Goal: Task Accomplishment & Management: Complete application form

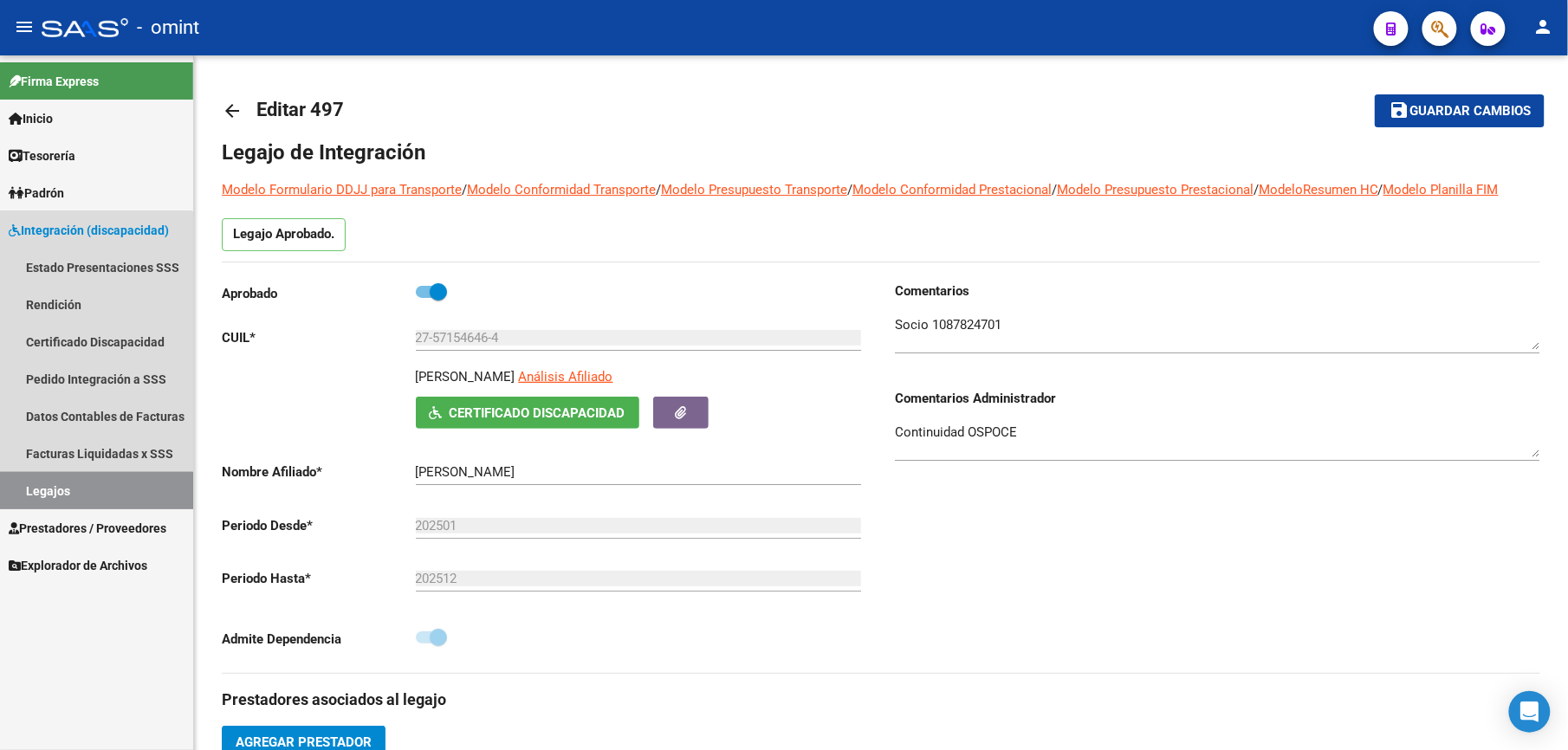
click at [42, 492] on link "Legajos" at bounding box center [96, 490] width 193 height 37
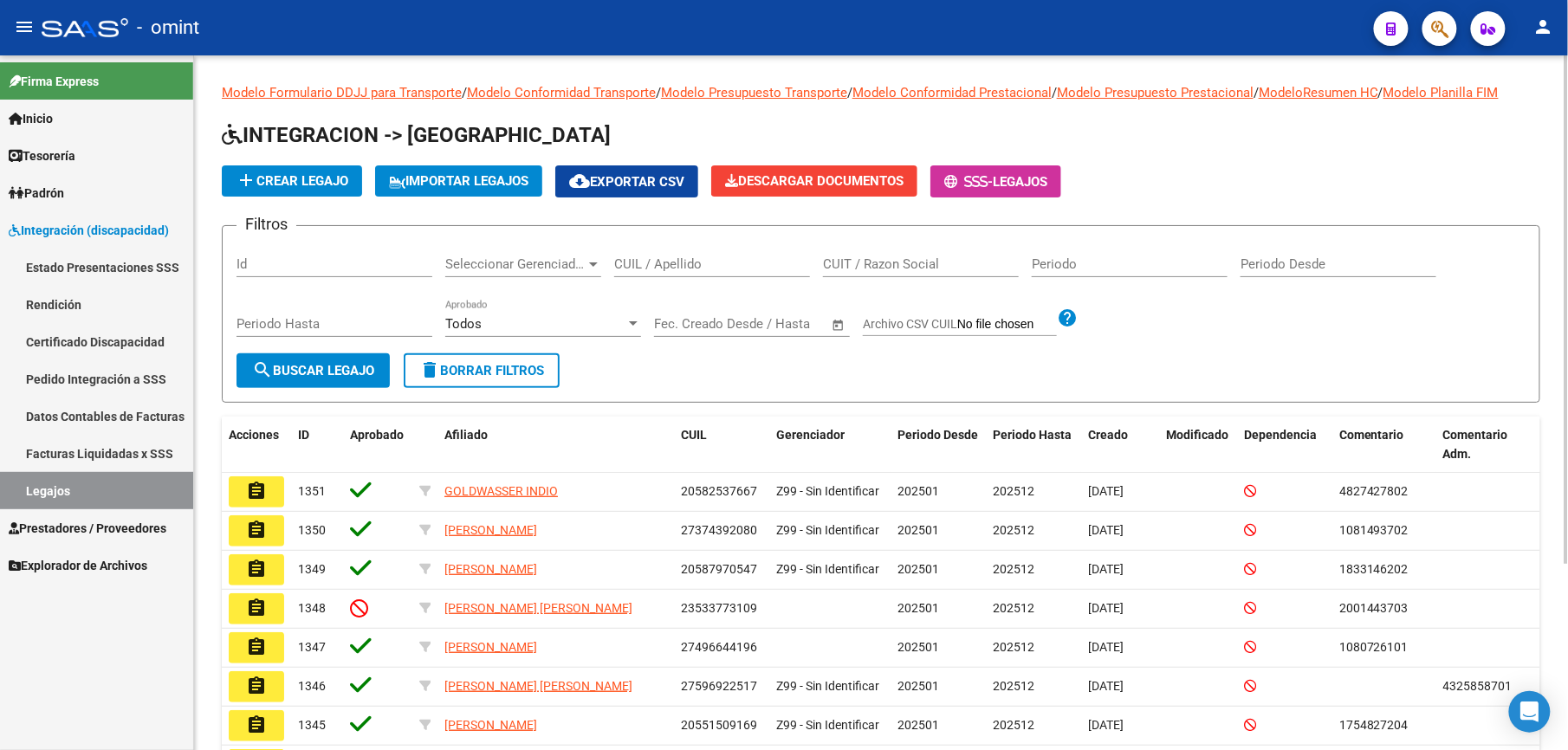
click at [715, 260] on input "CUIL / Apellido" at bounding box center [712, 264] width 196 height 15
type input "27464505763"
click at [324, 352] on div "Periodo Hasta" at bounding box center [335, 326] width 196 height 54
click at [320, 363] on span "search Buscar Legajo" at bounding box center [313, 370] width 122 height 15
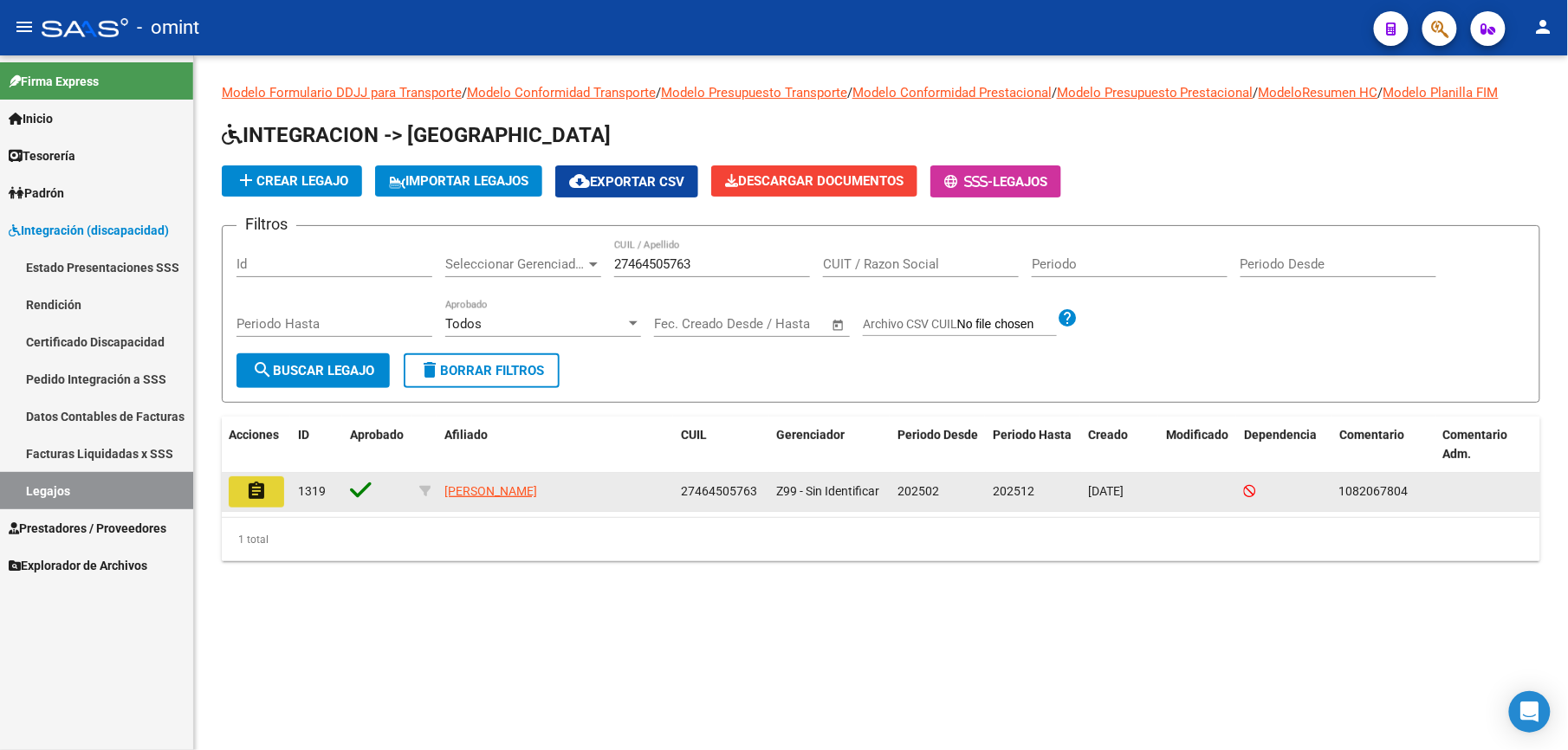
click at [260, 501] on mat-icon "assignment" at bounding box center [256, 491] width 21 height 21
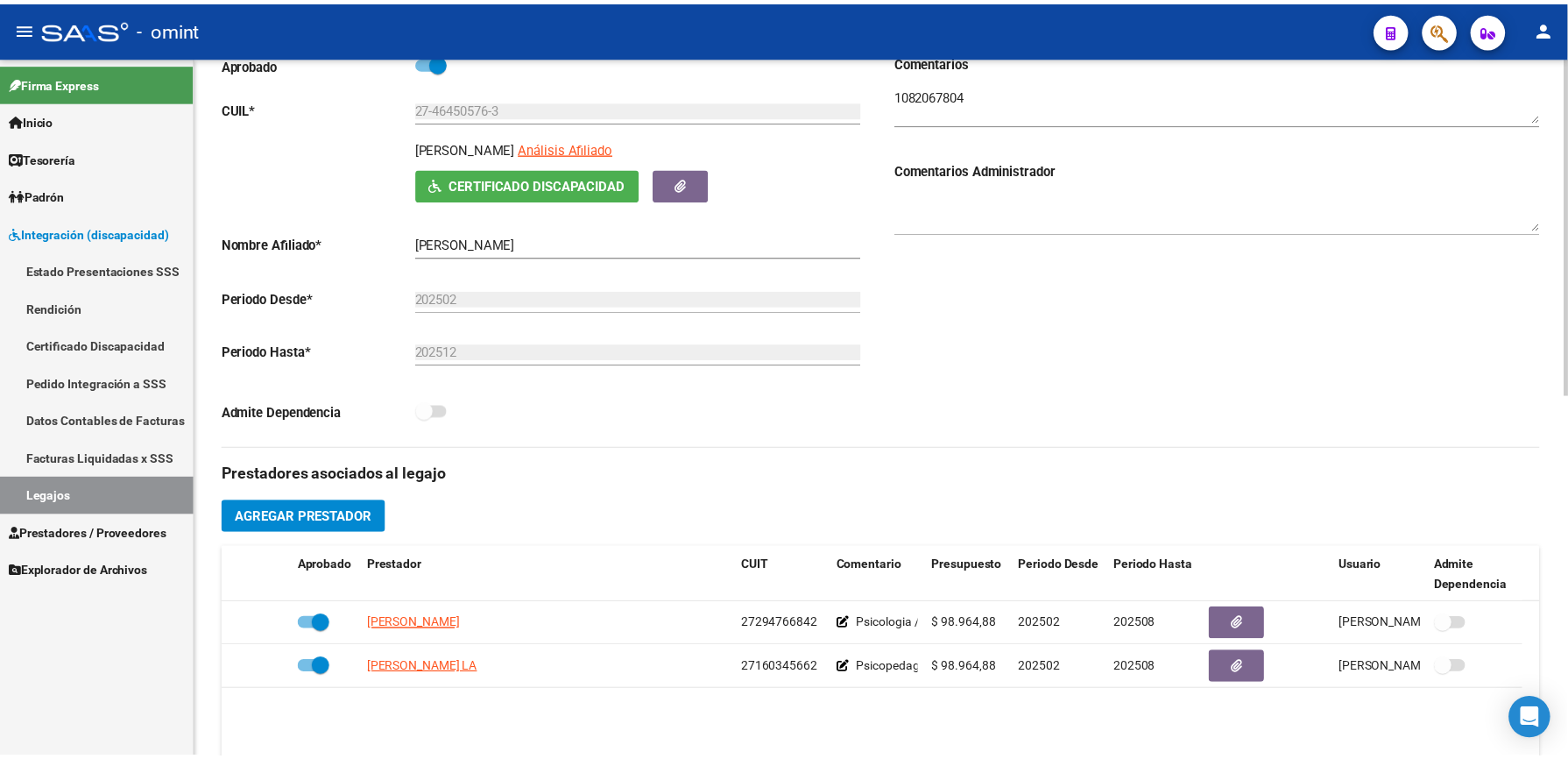
scroll to position [351, 0]
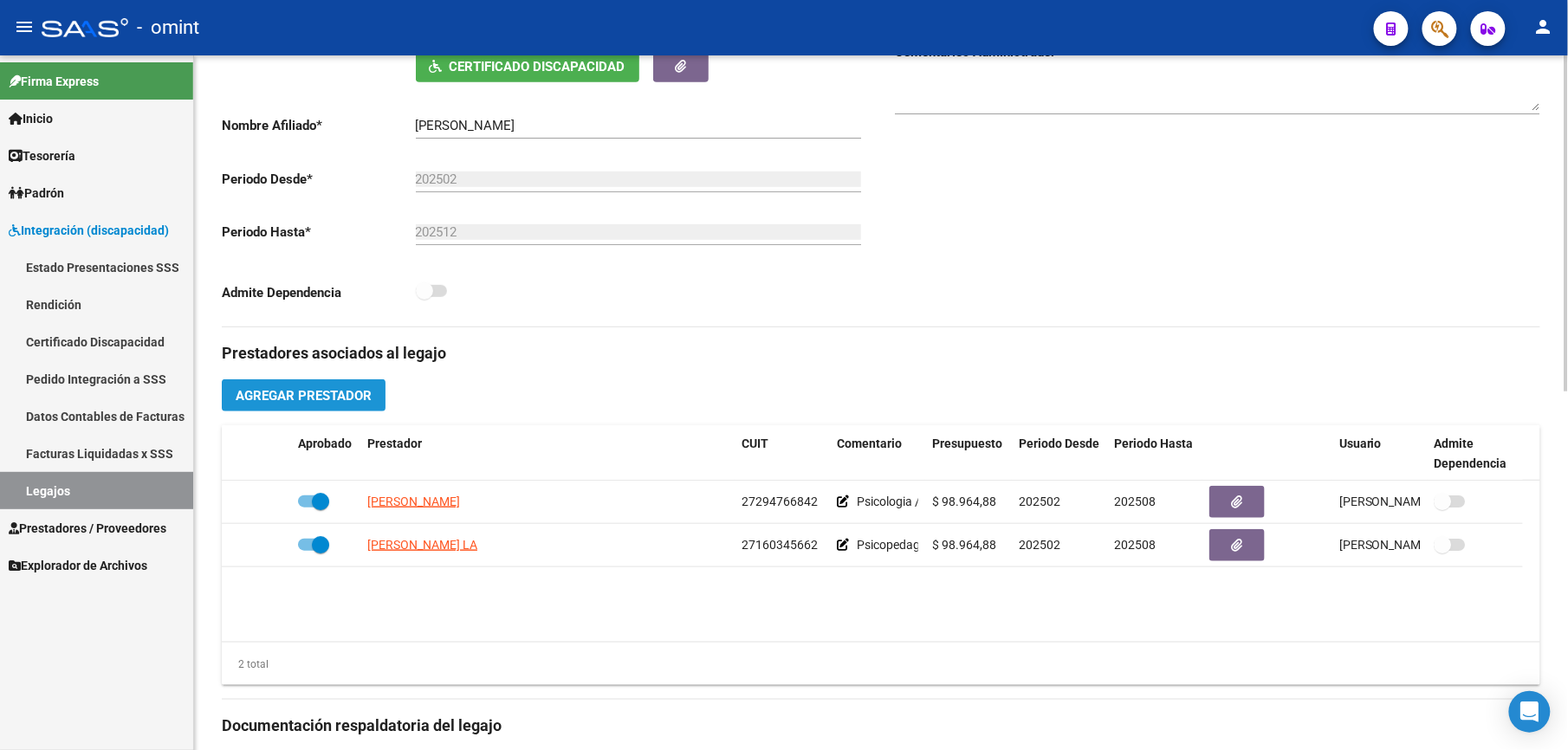
click at [327, 396] on span "Agregar Prestador" at bounding box center [304, 395] width 136 height 15
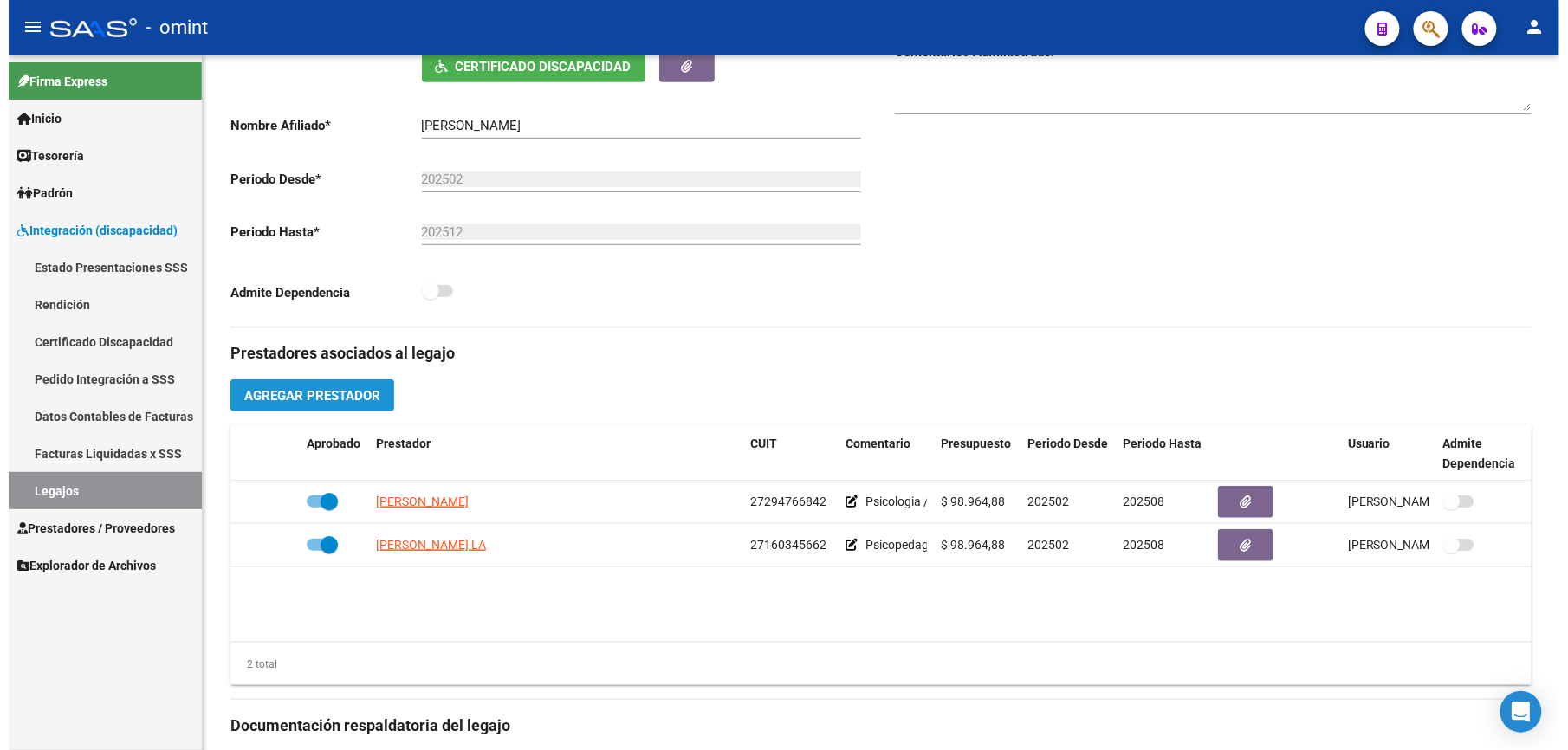
scroll to position [365, 0]
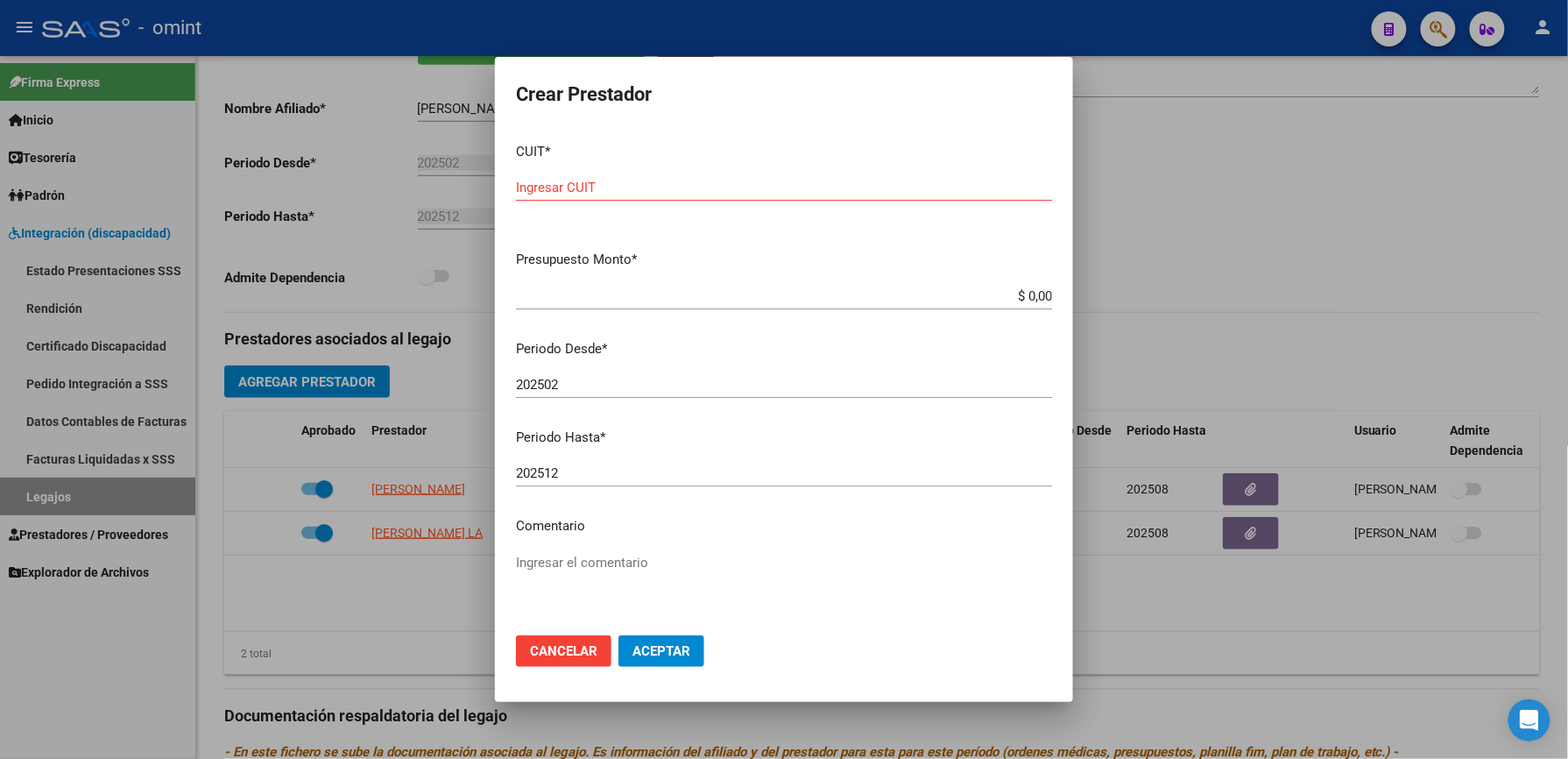
click at [580, 175] on div "Ingresar CUIT" at bounding box center [784, 187] width 536 height 27
type input "20-27869407-1"
click at [1038, 299] on app-form-text-field "Presupuesto Monto * $ 0,00 Ingresar el monto" at bounding box center [791, 276] width 550 height 54
click at [1038, 295] on app-form-text-field "Presupuesto Monto * $ 0,00 Ingresar el monto" at bounding box center [791, 276] width 550 height 54
click at [1034, 293] on input "$ 0,00" at bounding box center [784, 296] width 536 height 16
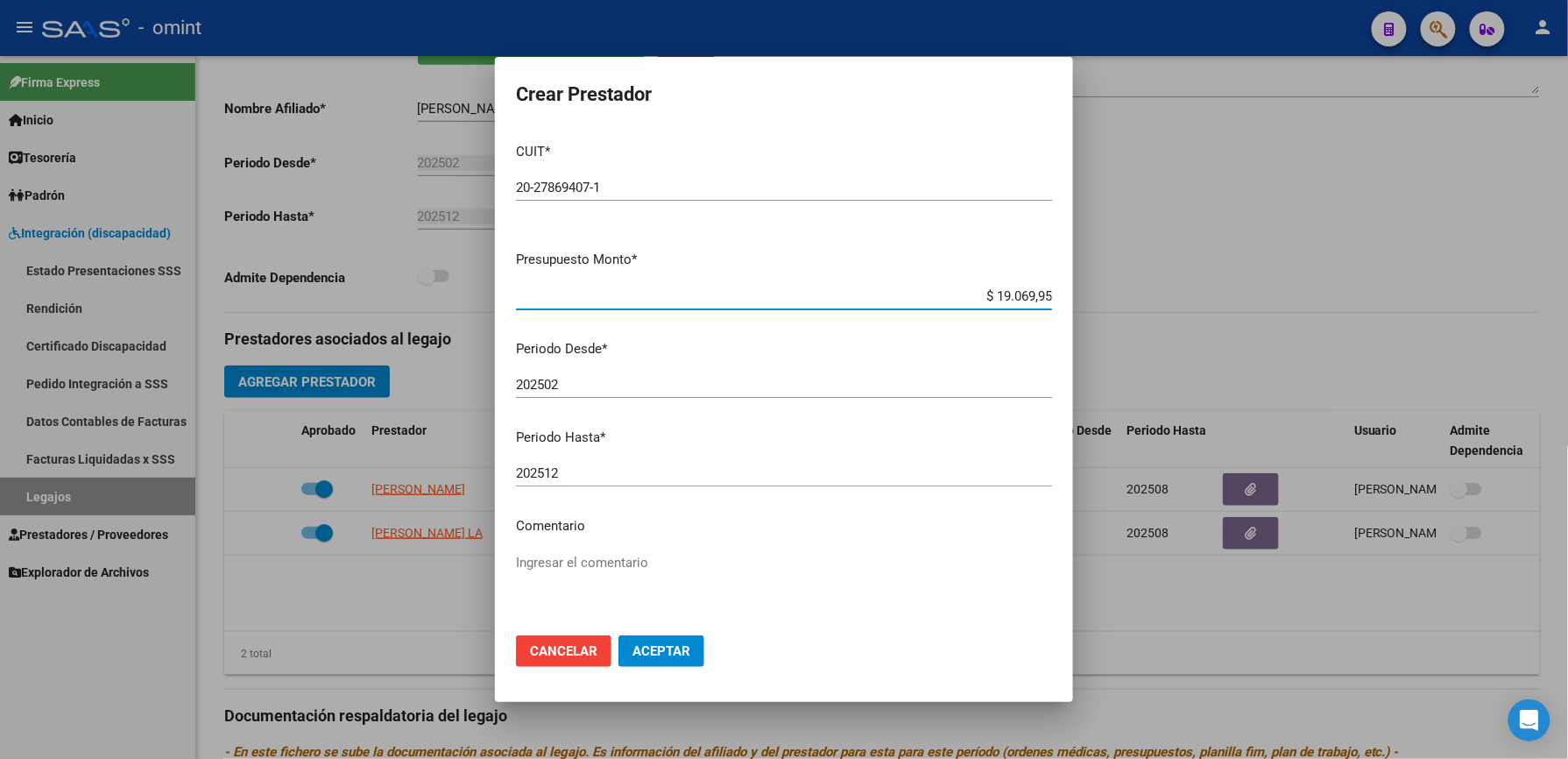
type input "$ 190.699,52"
click at [573, 377] on input "202502" at bounding box center [784, 385] width 536 height 16
click at [593, 396] on div "202502 Ingresar el periodo" at bounding box center [784, 385] width 536 height 27
type input "202503"
click at [570, 480] on input "202512" at bounding box center [784, 473] width 536 height 16
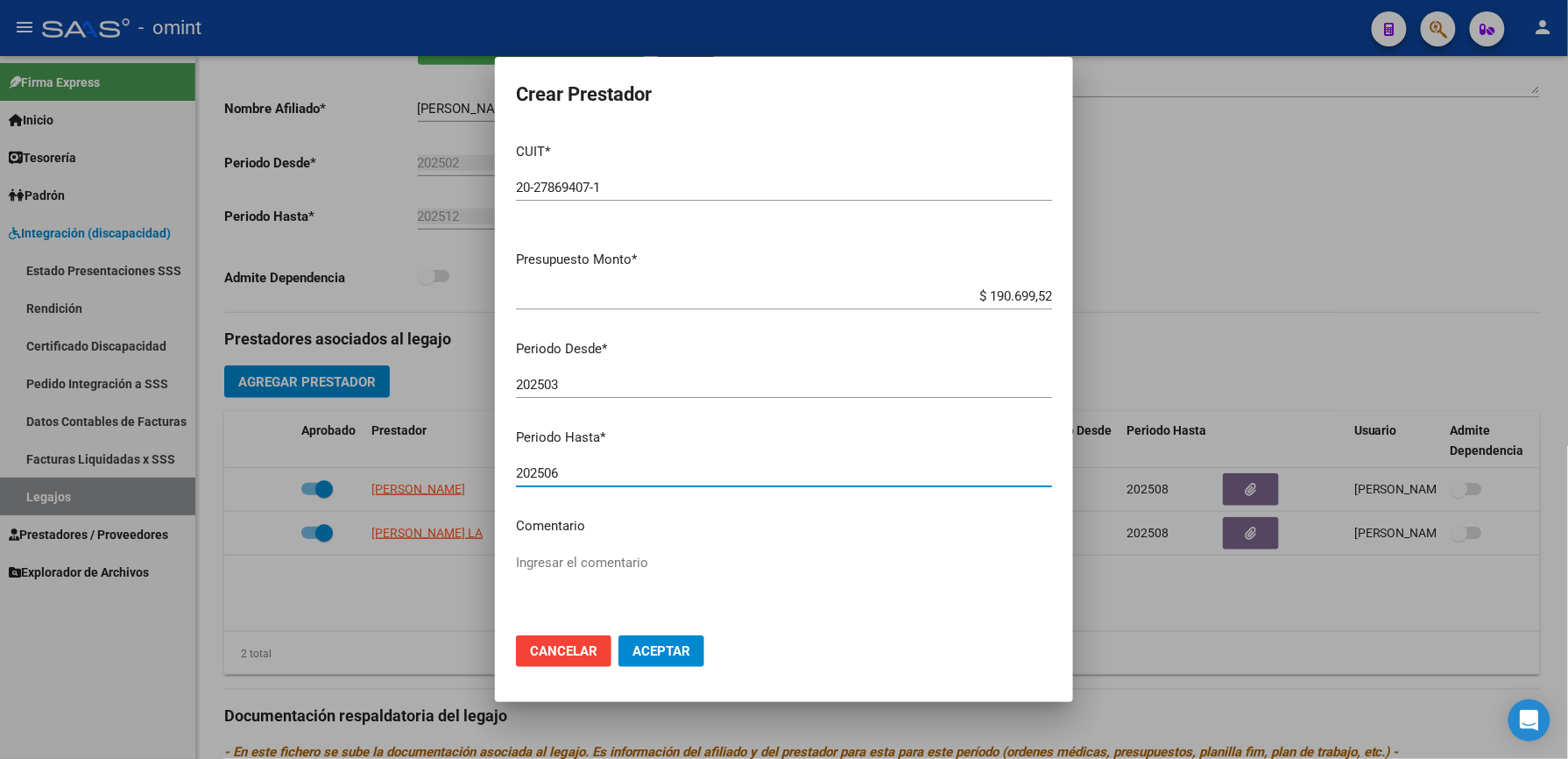
type input "202506"
click at [630, 558] on textarea "Ingresar el comentario" at bounding box center [784, 595] width 536 height 83
type textarea "Transporte"
click at [678, 646] on span "Aceptar" at bounding box center [661, 651] width 58 height 16
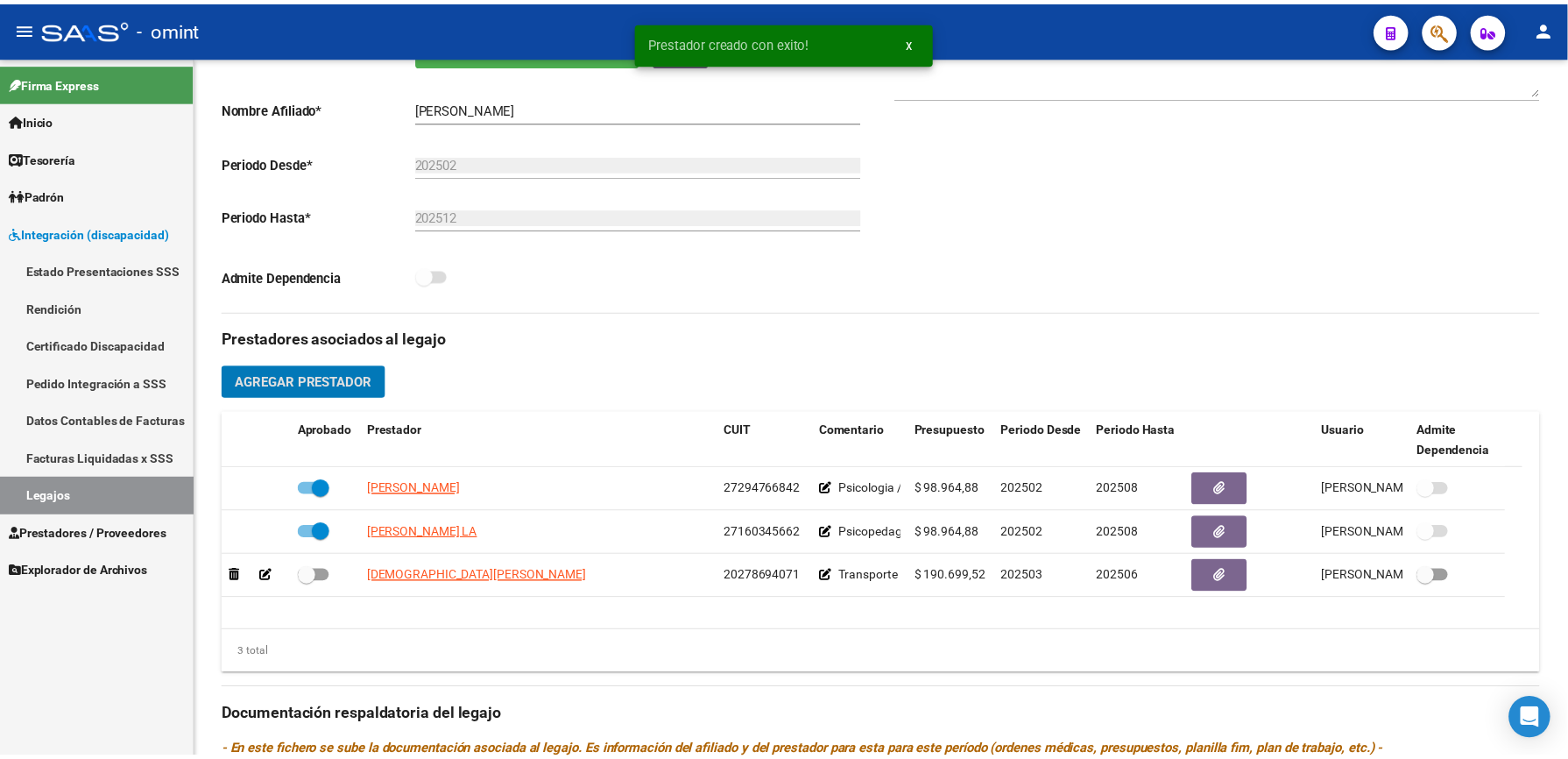
scroll to position [351, 0]
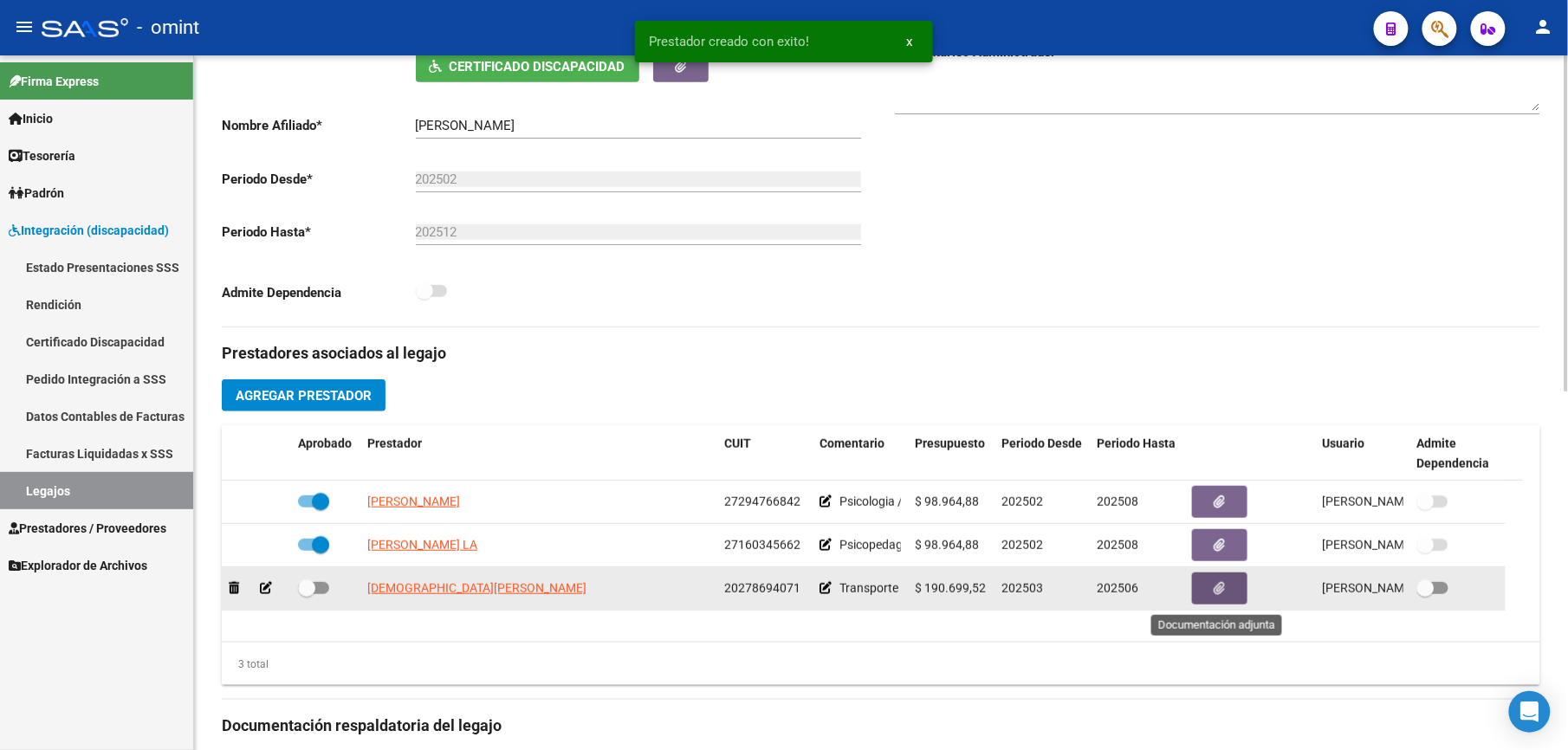
click at [1220, 592] on icon "button" at bounding box center [1220, 589] width 11 height 13
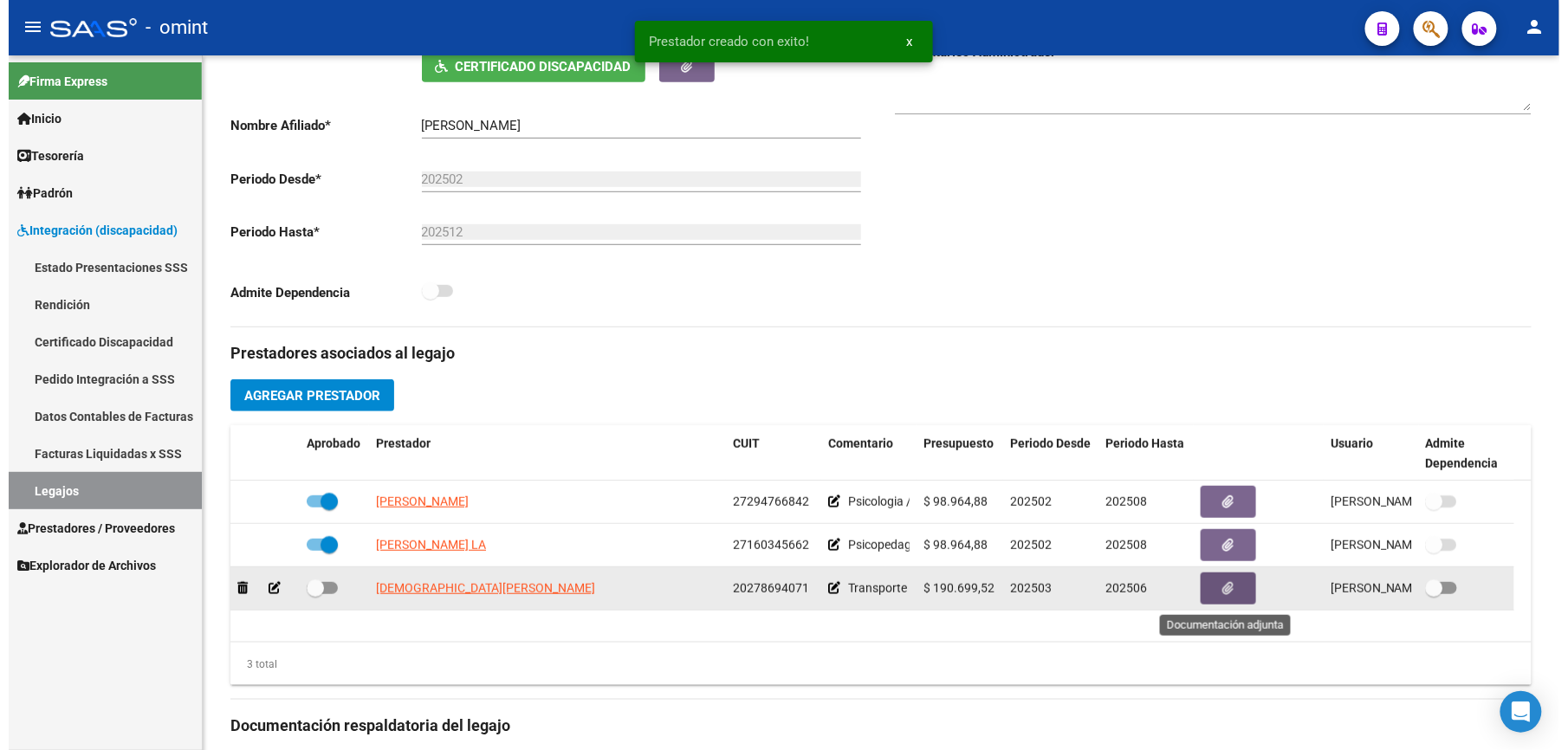
scroll to position [365, 0]
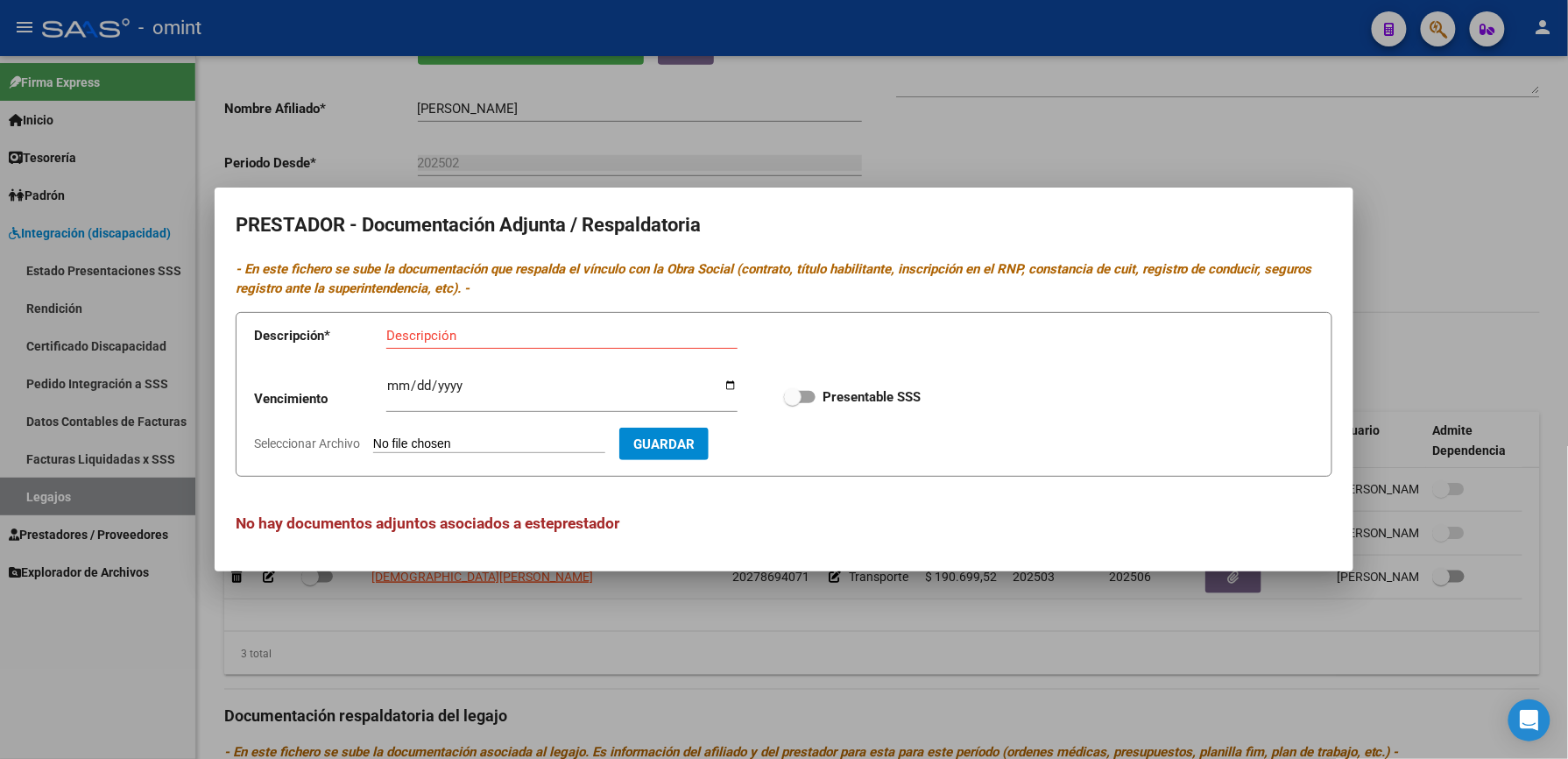
click at [531, 440] on input "Seleccionar Archivo" at bounding box center [489, 445] width 232 height 17
type input "C:\fakepath\transporte.pdf"
click at [422, 326] on div "Descripción" at bounding box center [562, 335] width 351 height 27
type input "Lic - seguro -habil"
click at [796, 439] on span "Guardar" at bounding box center [765, 444] width 61 height 16
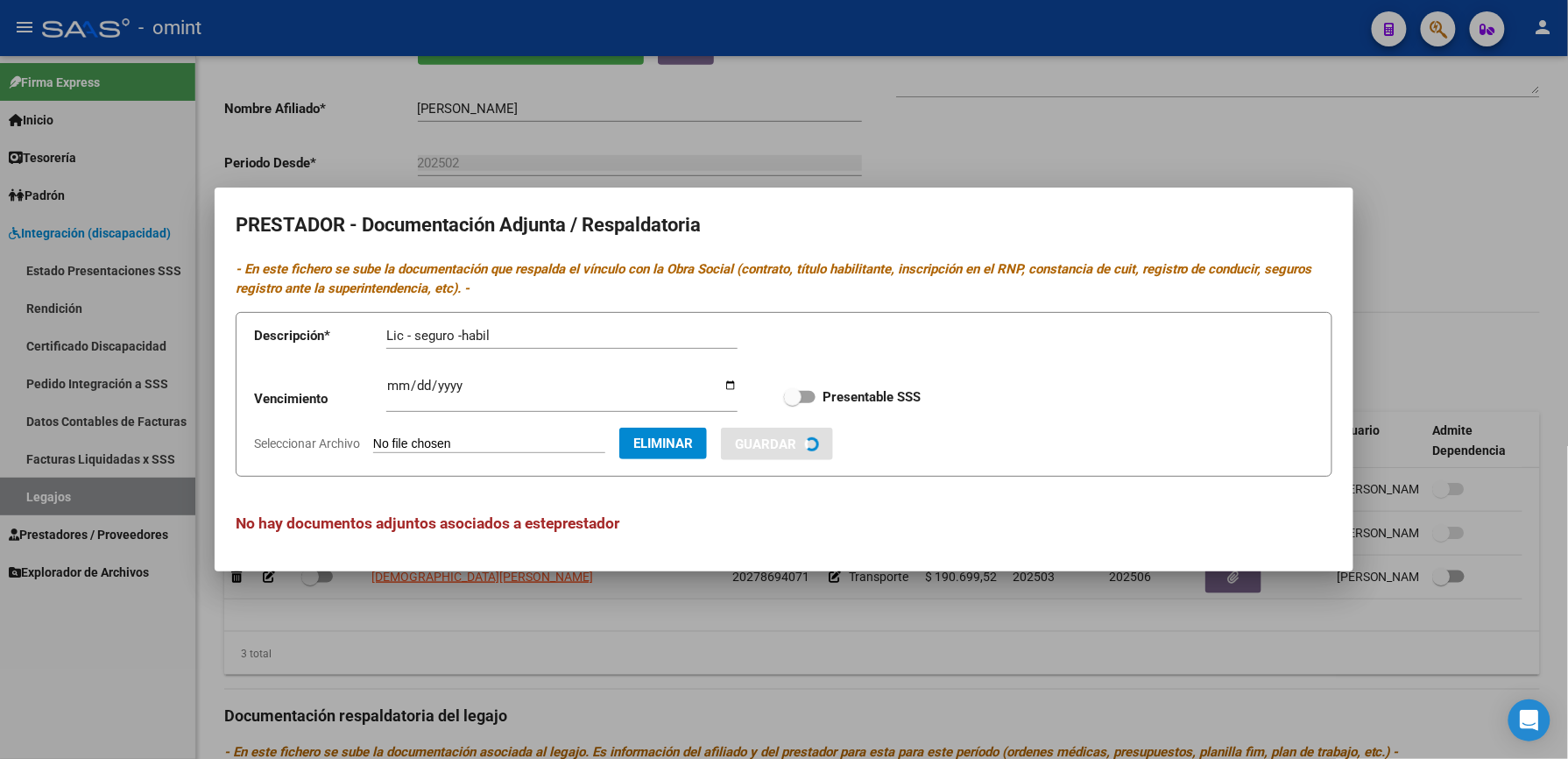
checkbox input "true"
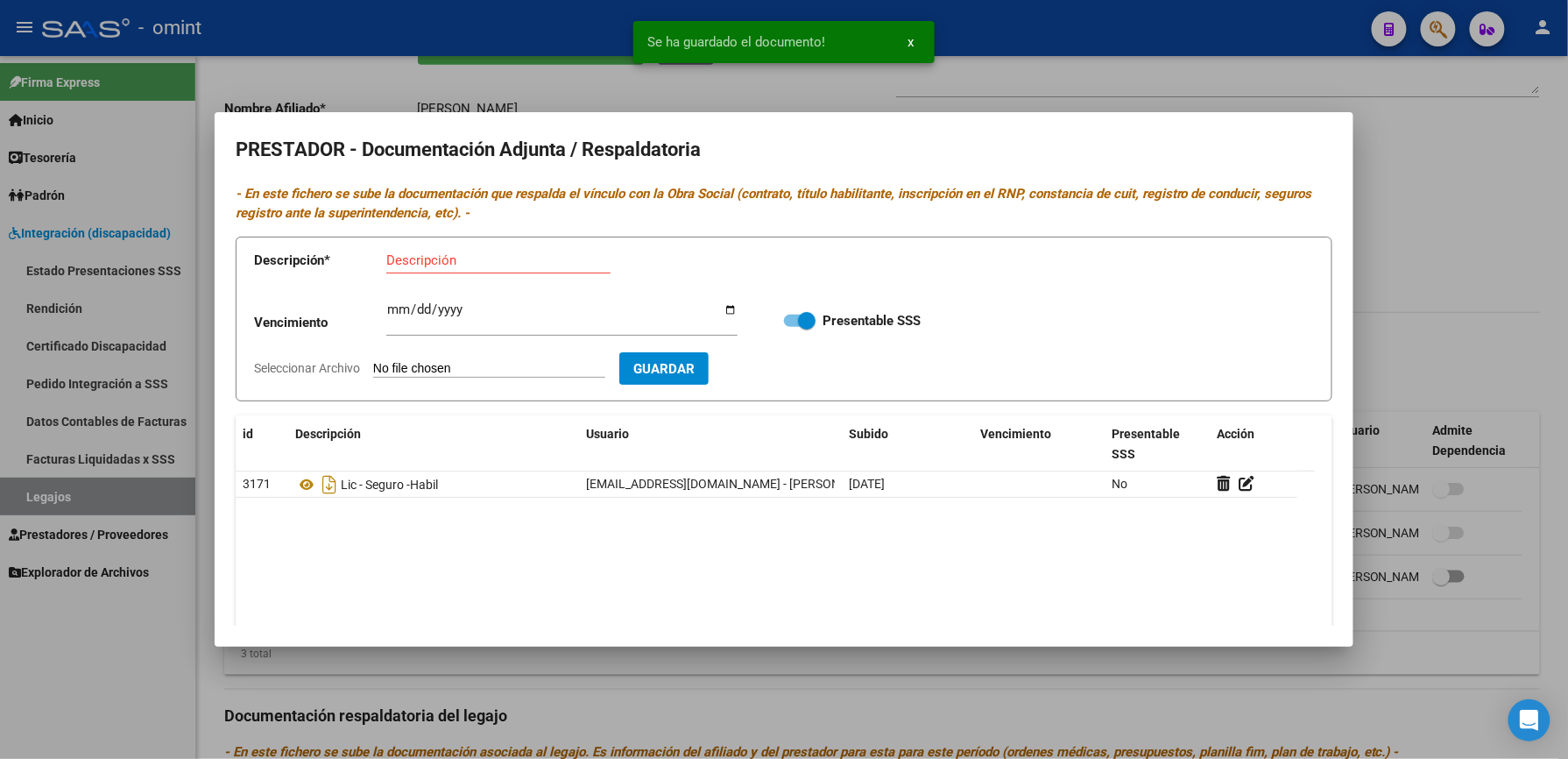
click at [1448, 277] on div at bounding box center [784, 379] width 1568 height 759
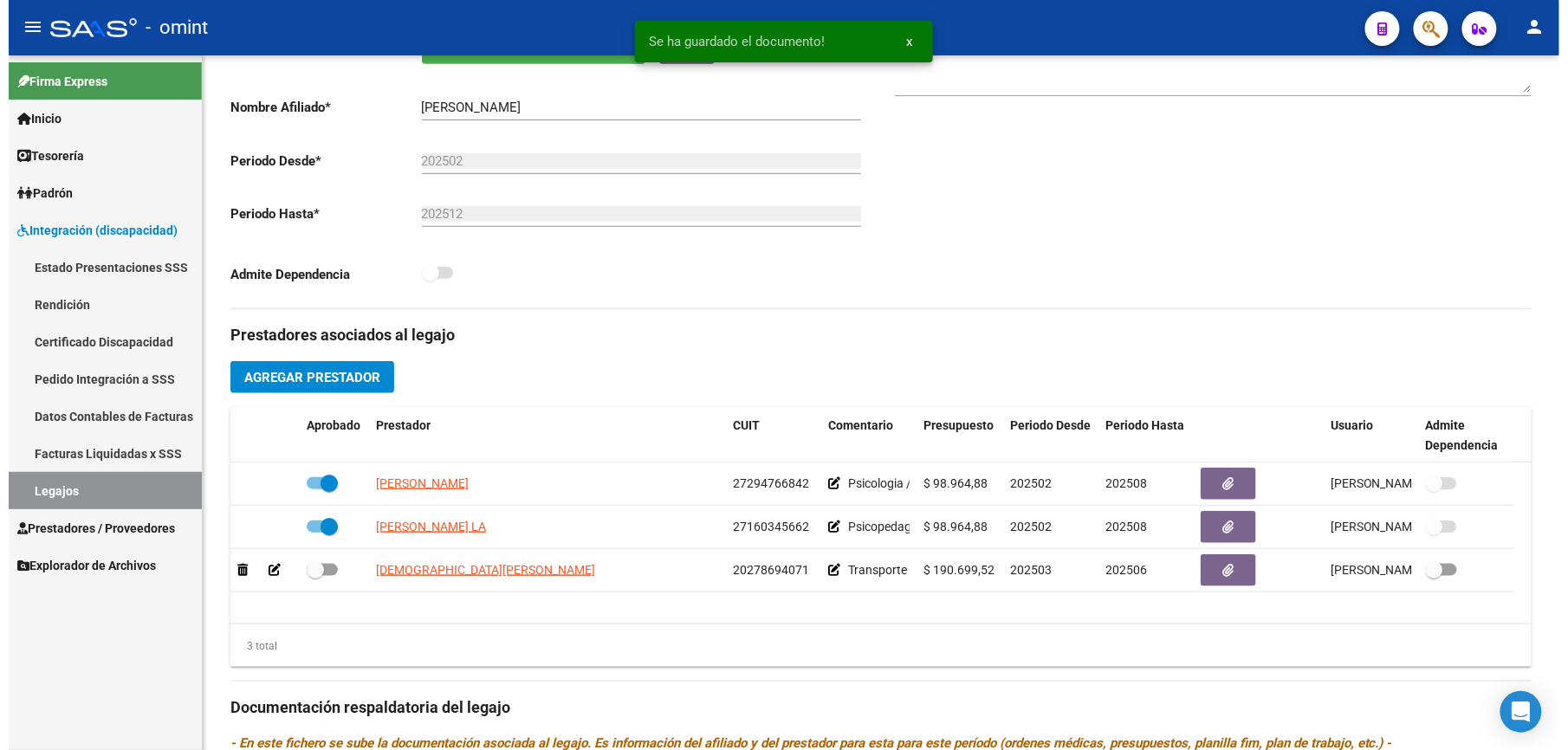
scroll to position [346, 0]
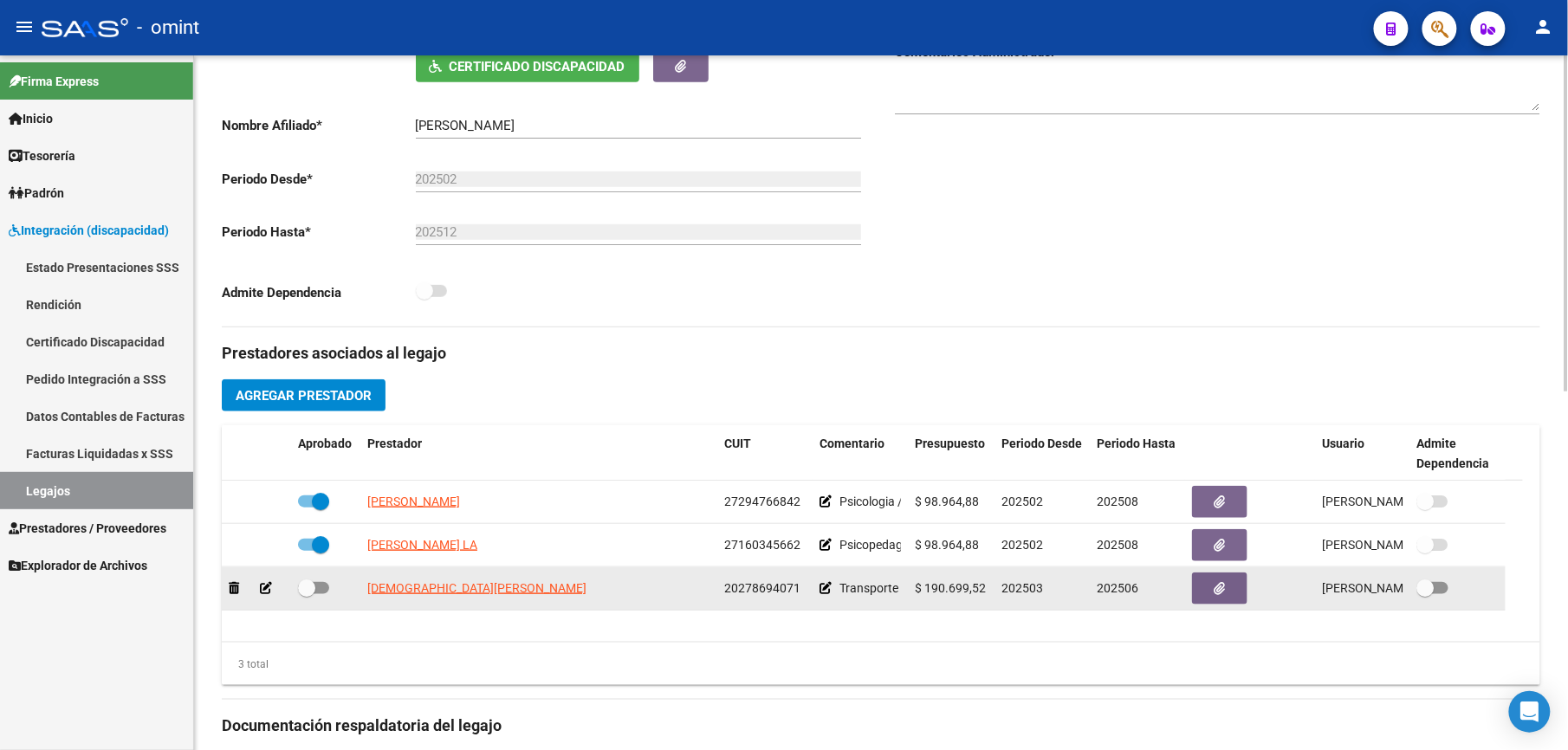
click at [326, 594] on span at bounding box center [313, 588] width 31 height 12
click at [307, 594] on input "checkbox" at bounding box center [306, 594] width 1 height 1
checkbox input "true"
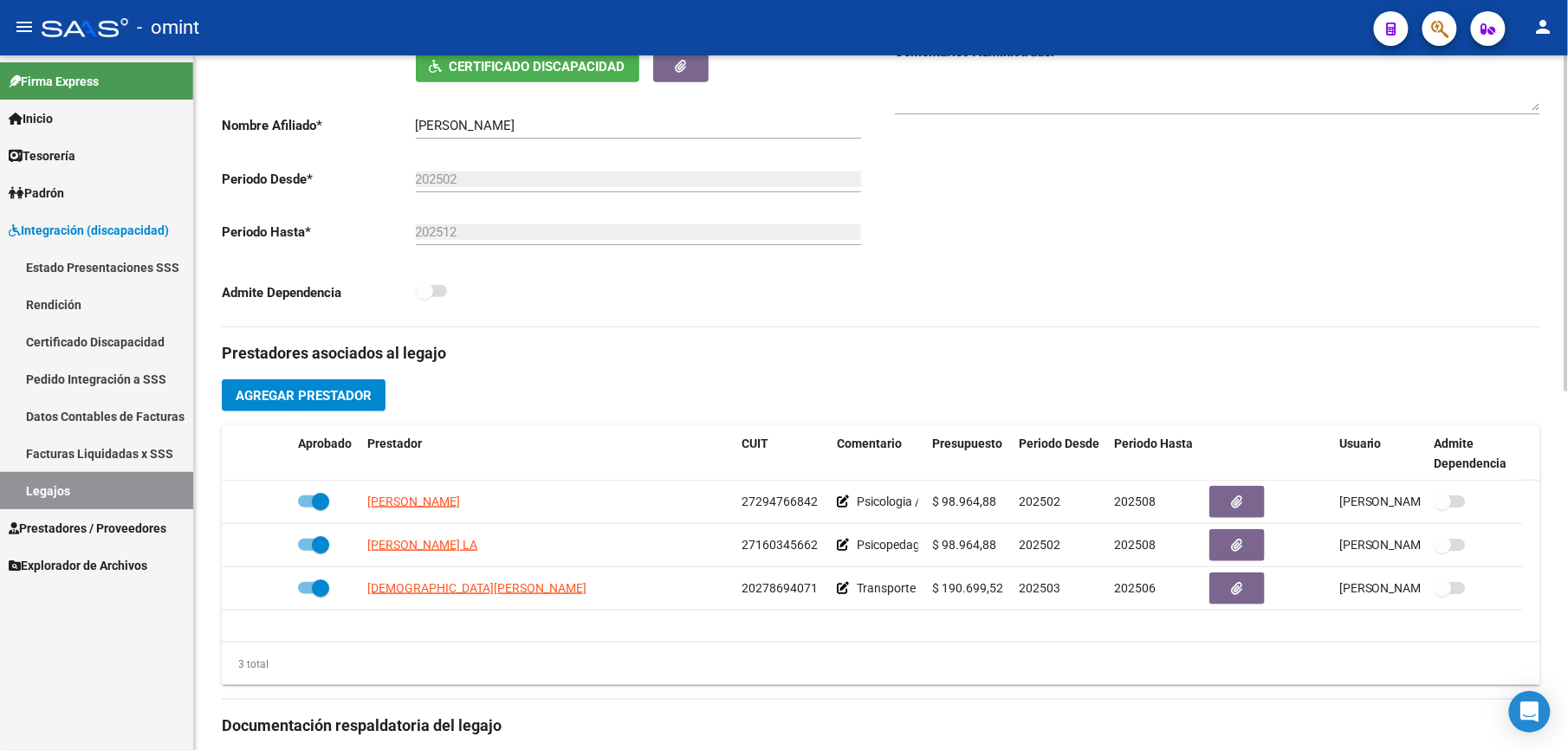
scroll to position [0, 0]
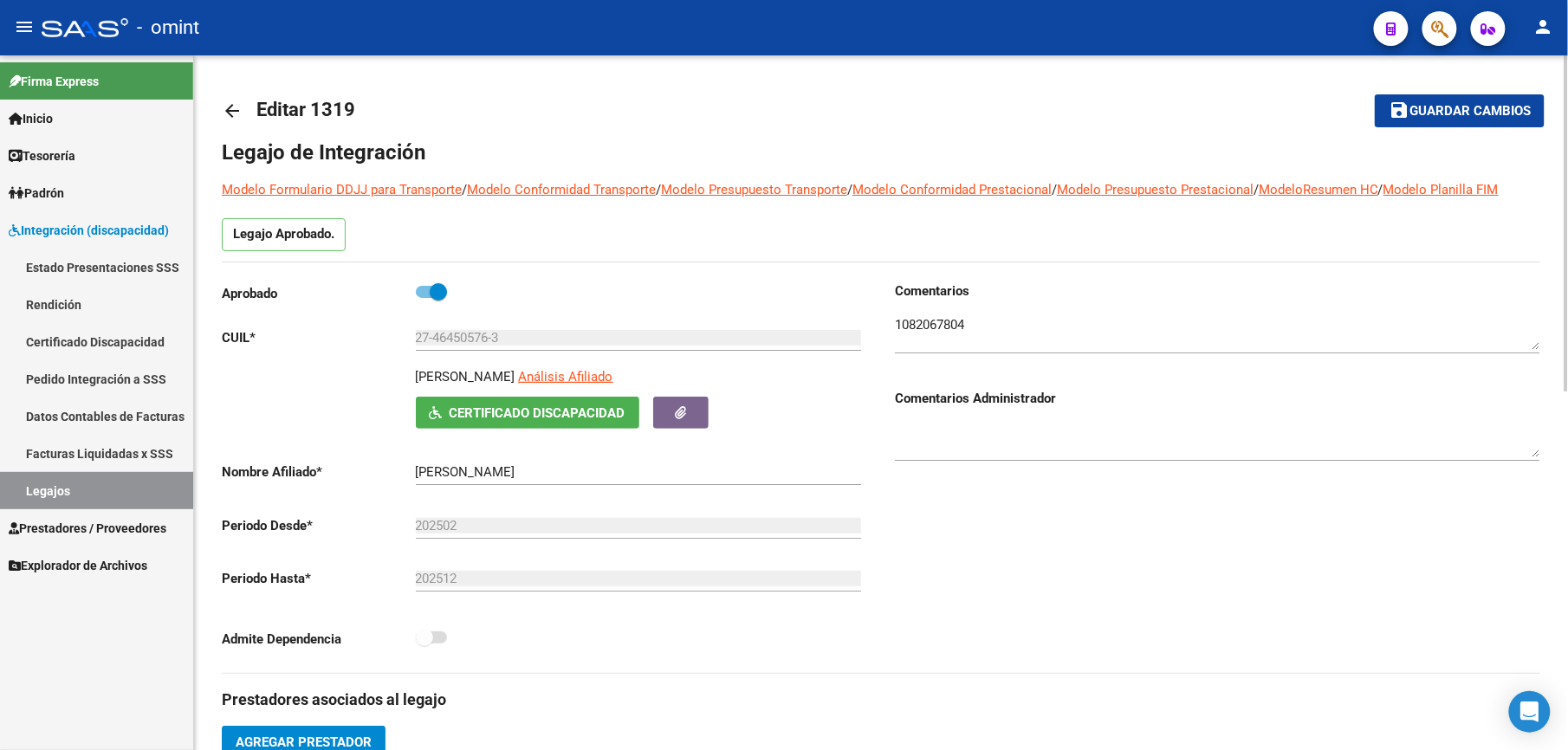
click at [1461, 109] on span "Guardar cambios" at bounding box center [1471, 112] width 122 height 15
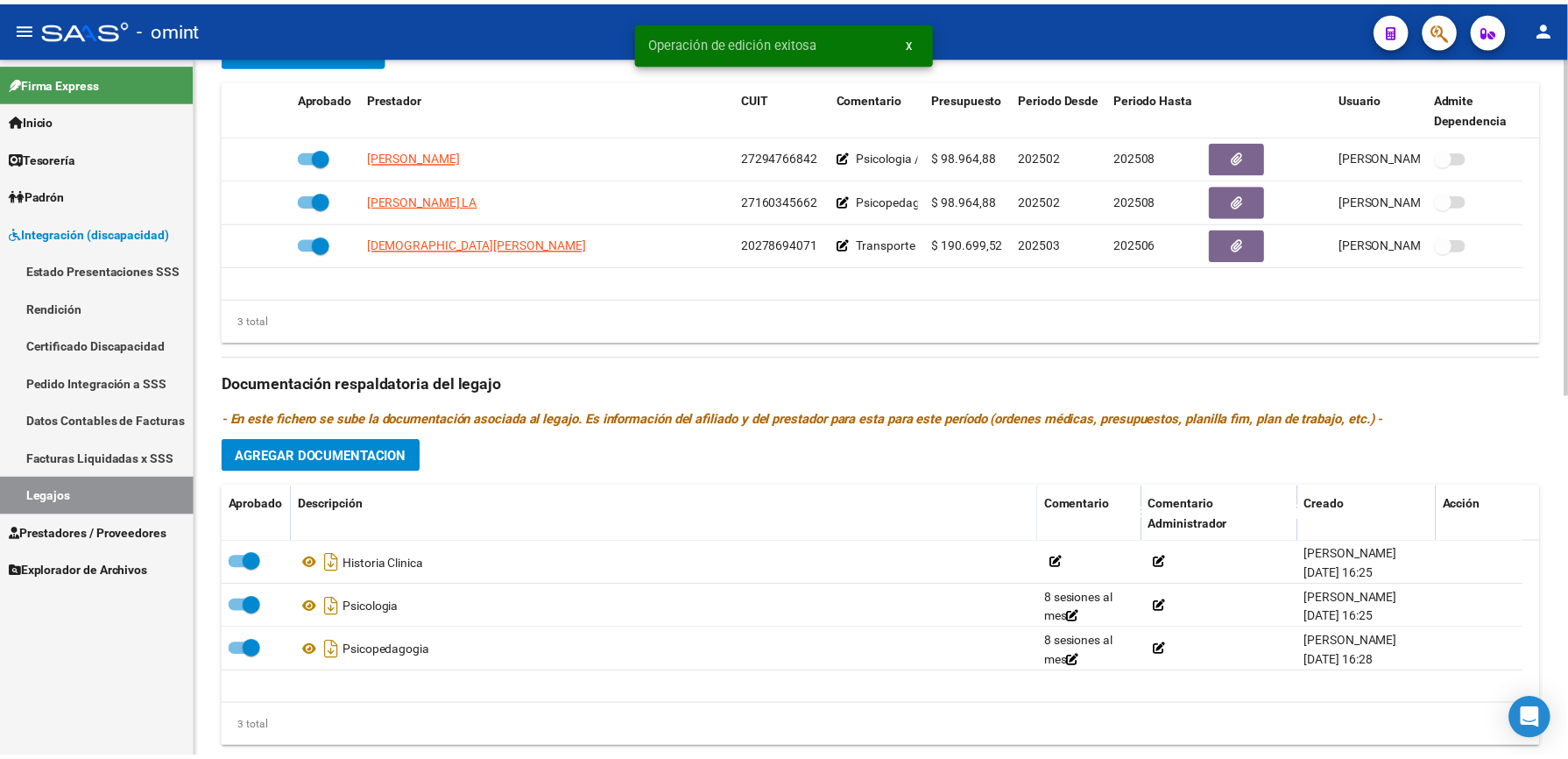
scroll to position [751, 0]
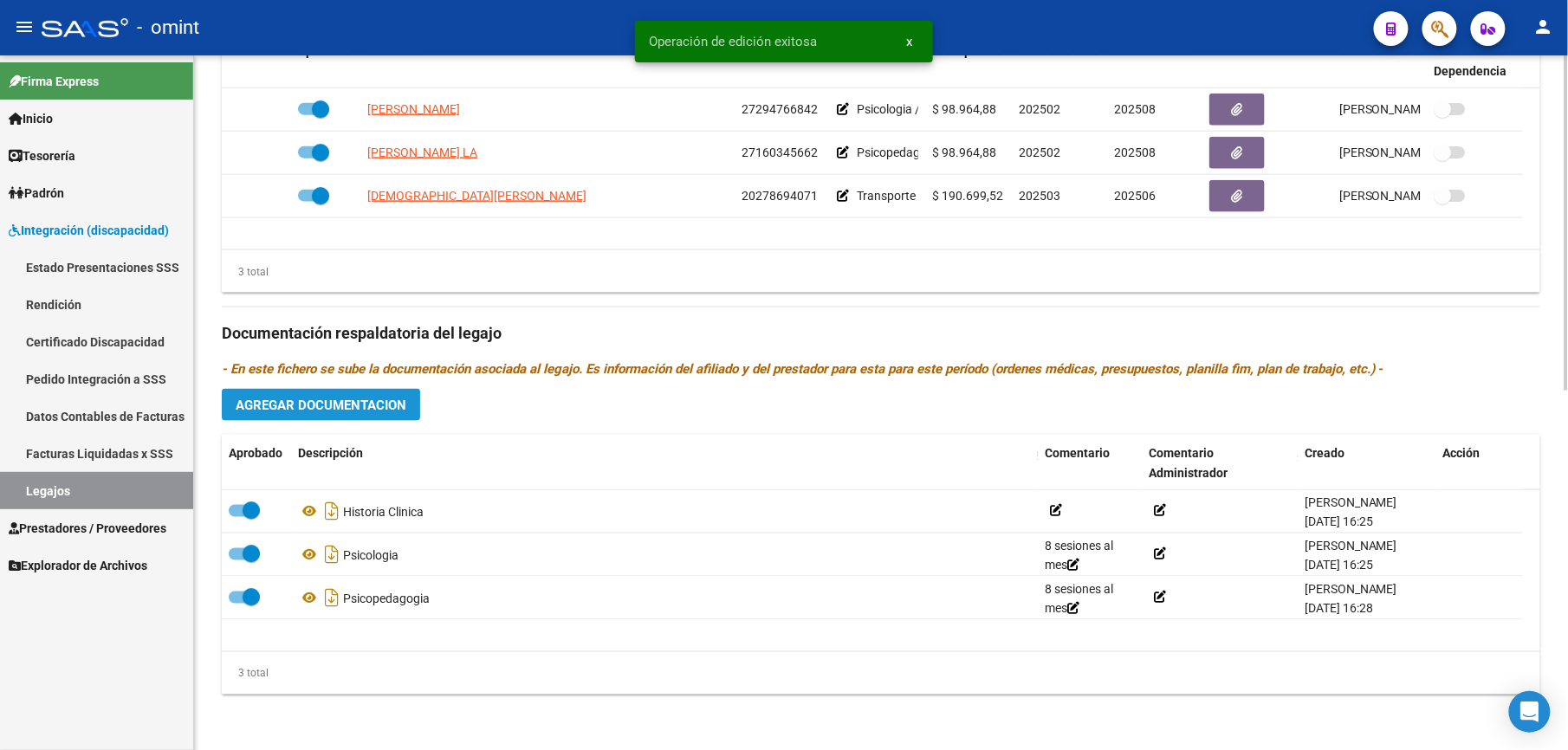
click at [324, 406] on span "Agregar Documentacion" at bounding box center [321, 404] width 171 height 15
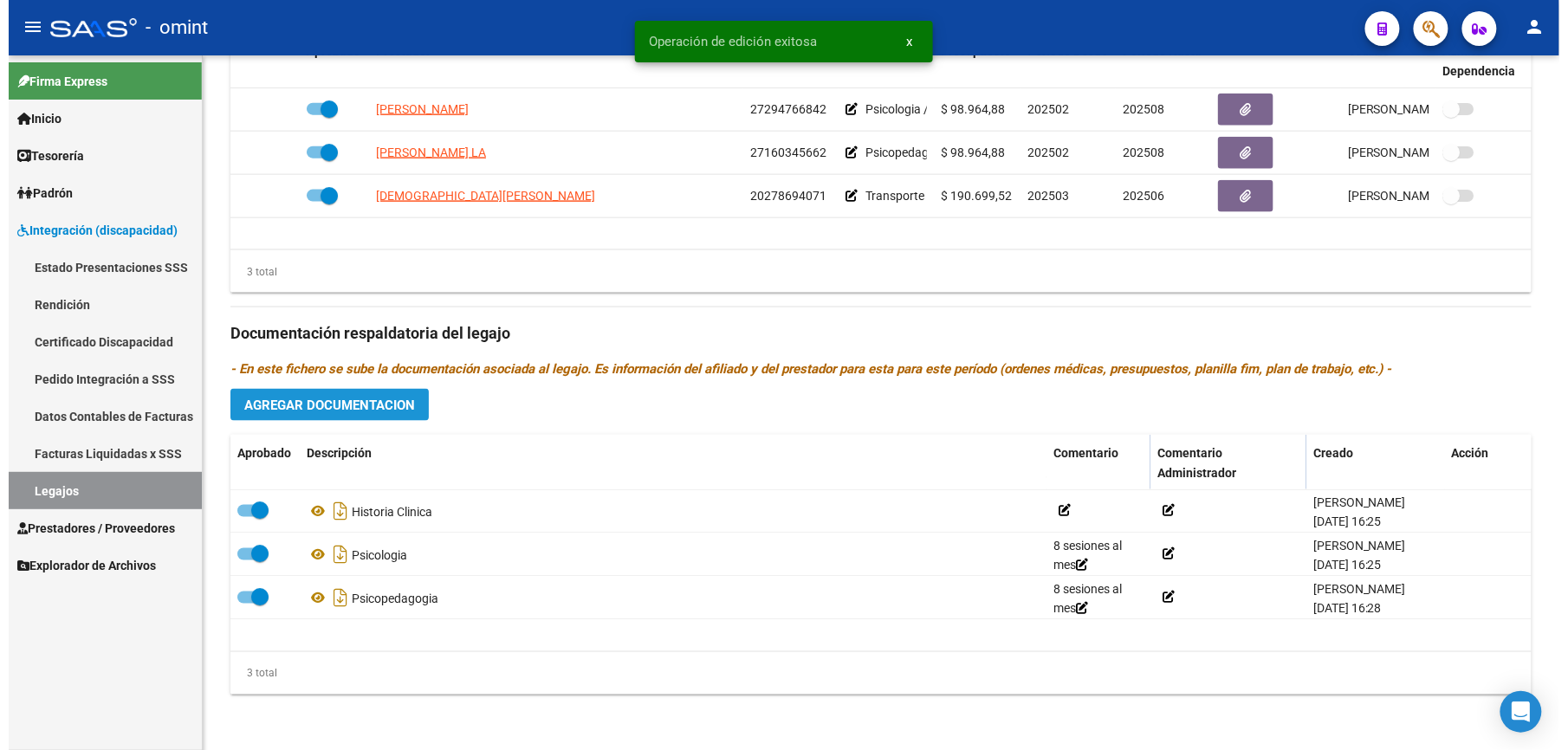
scroll to position [760, 0]
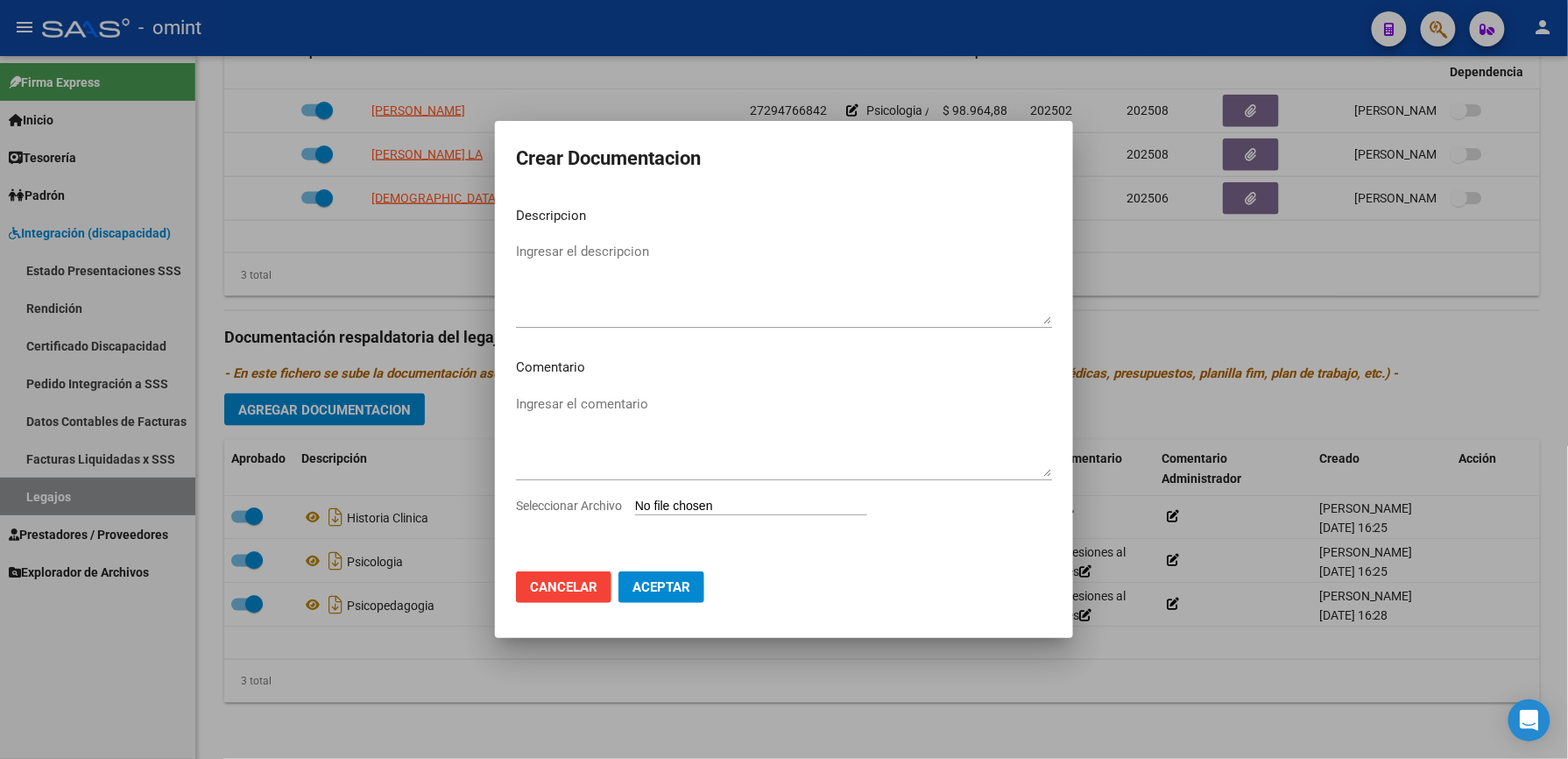
click at [716, 506] on input "Seleccionar Archivo" at bounding box center [751, 507] width 232 height 17
type input "C:\fakepath\Transporte.pdf"
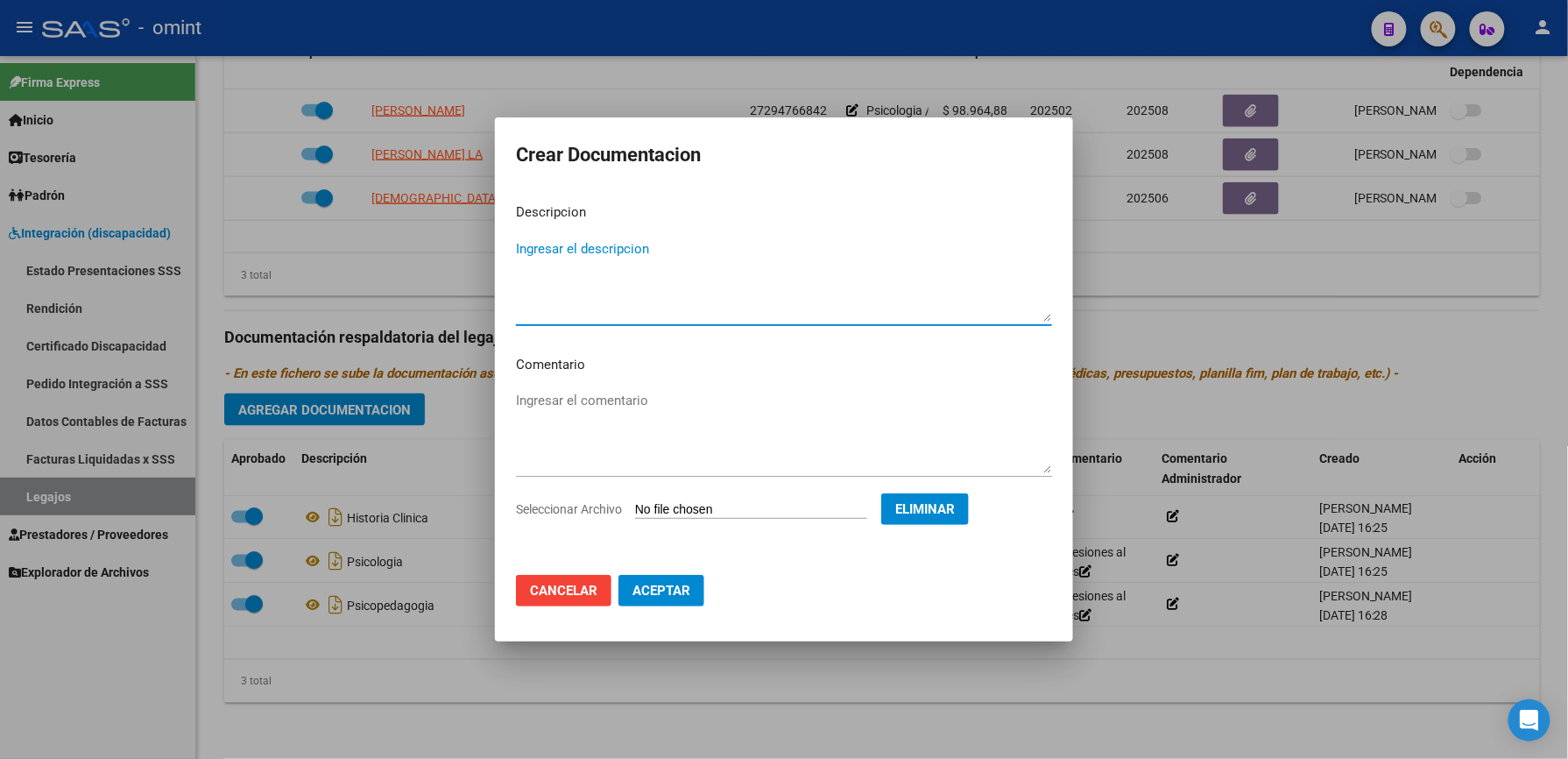
click at [594, 242] on textarea "Ingresar el descripcion" at bounding box center [784, 281] width 536 height 83
type textarea "Transporte"
click at [670, 579] on button "Aceptar" at bounding box center [662, 590] width 86 height 31
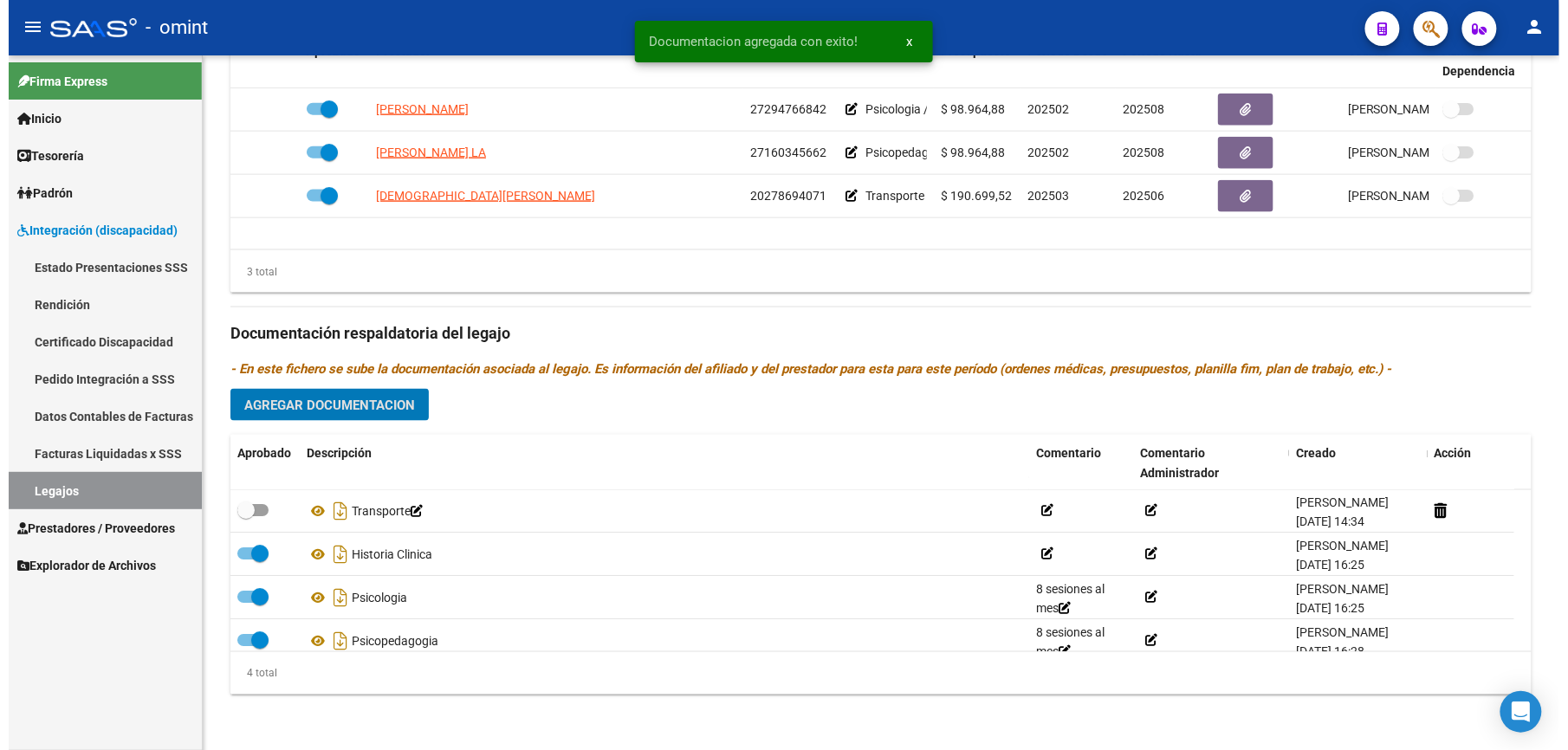
scroll to position [741, 0]
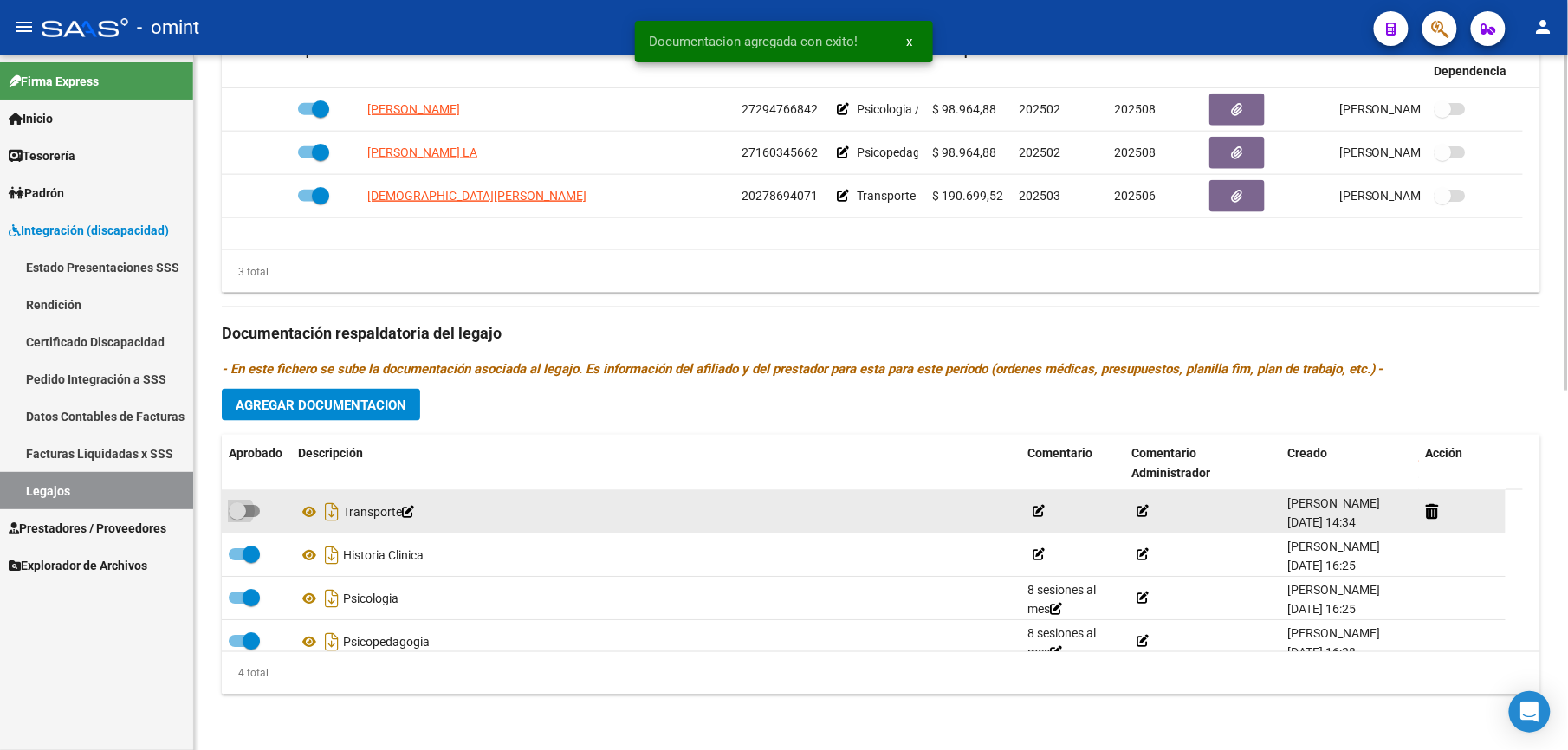
click at [254, 510] on span at bounding box center [244, 511] width 31 height 12
click at [238, 517] on input "checkbox" at bounding box center [237, 517] width 1 height 1
checkbox input "true"
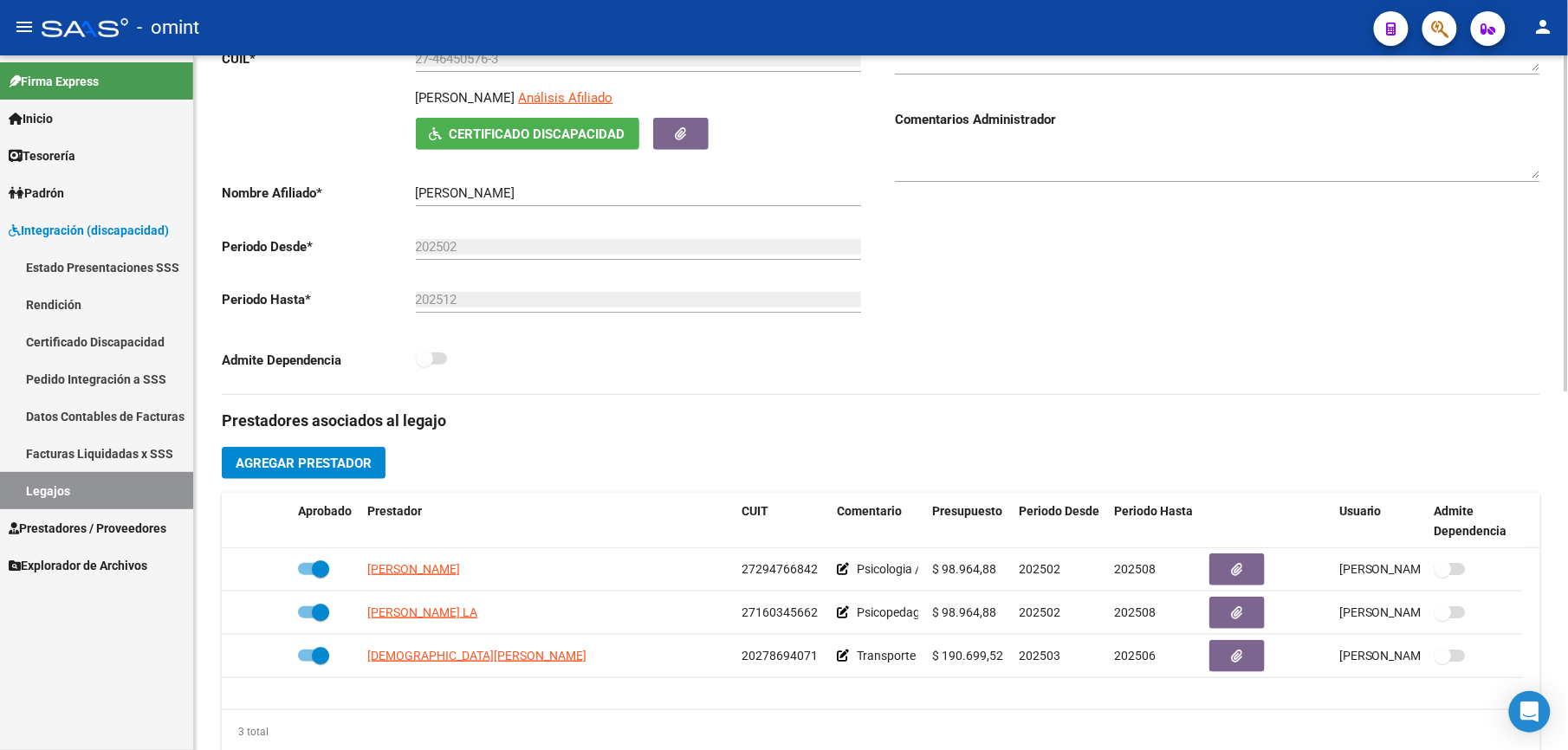
scroll to position [0, 0]
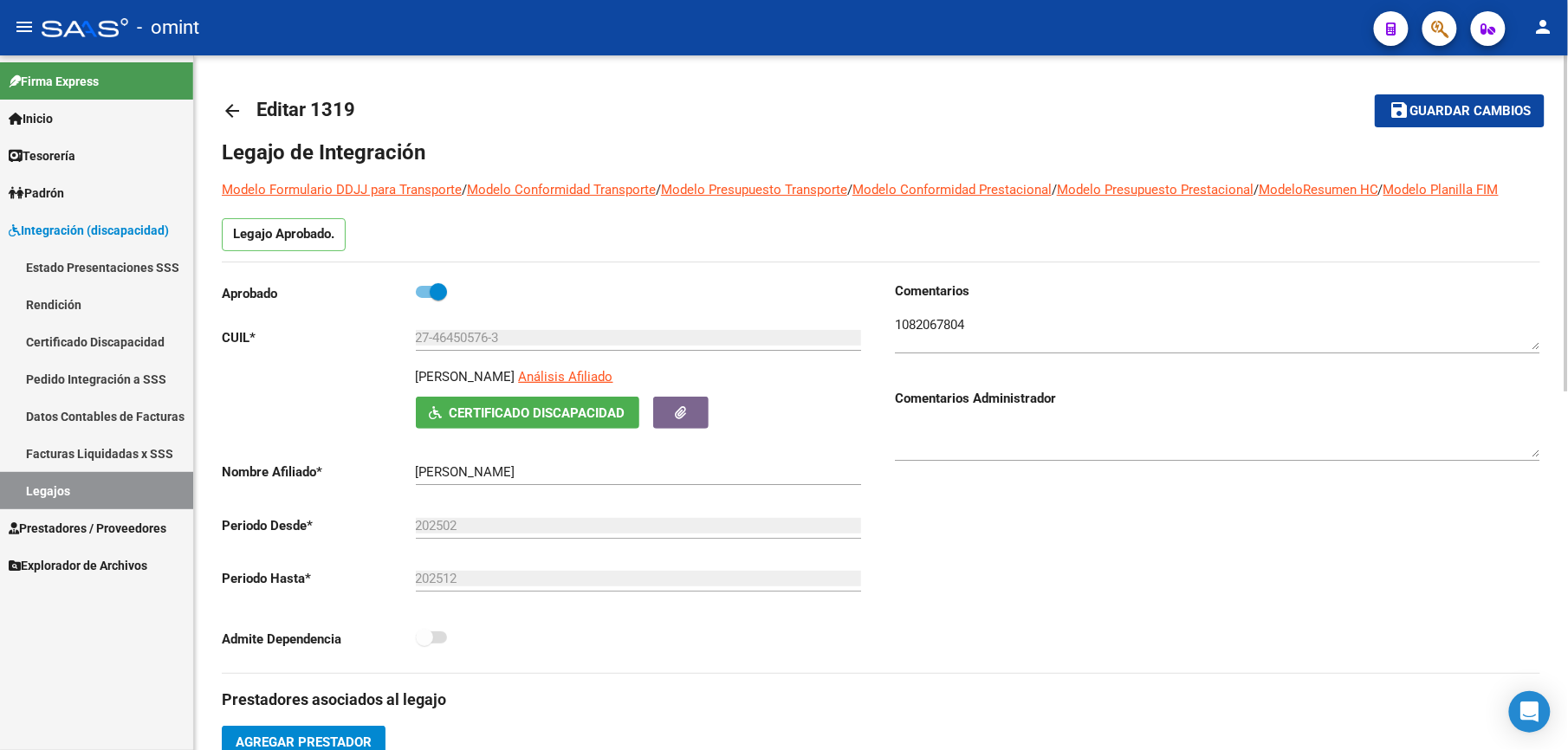
click at [1471, 107] on span "Guardar cambios" at bounding box center [1471, 112] width 122 height 15
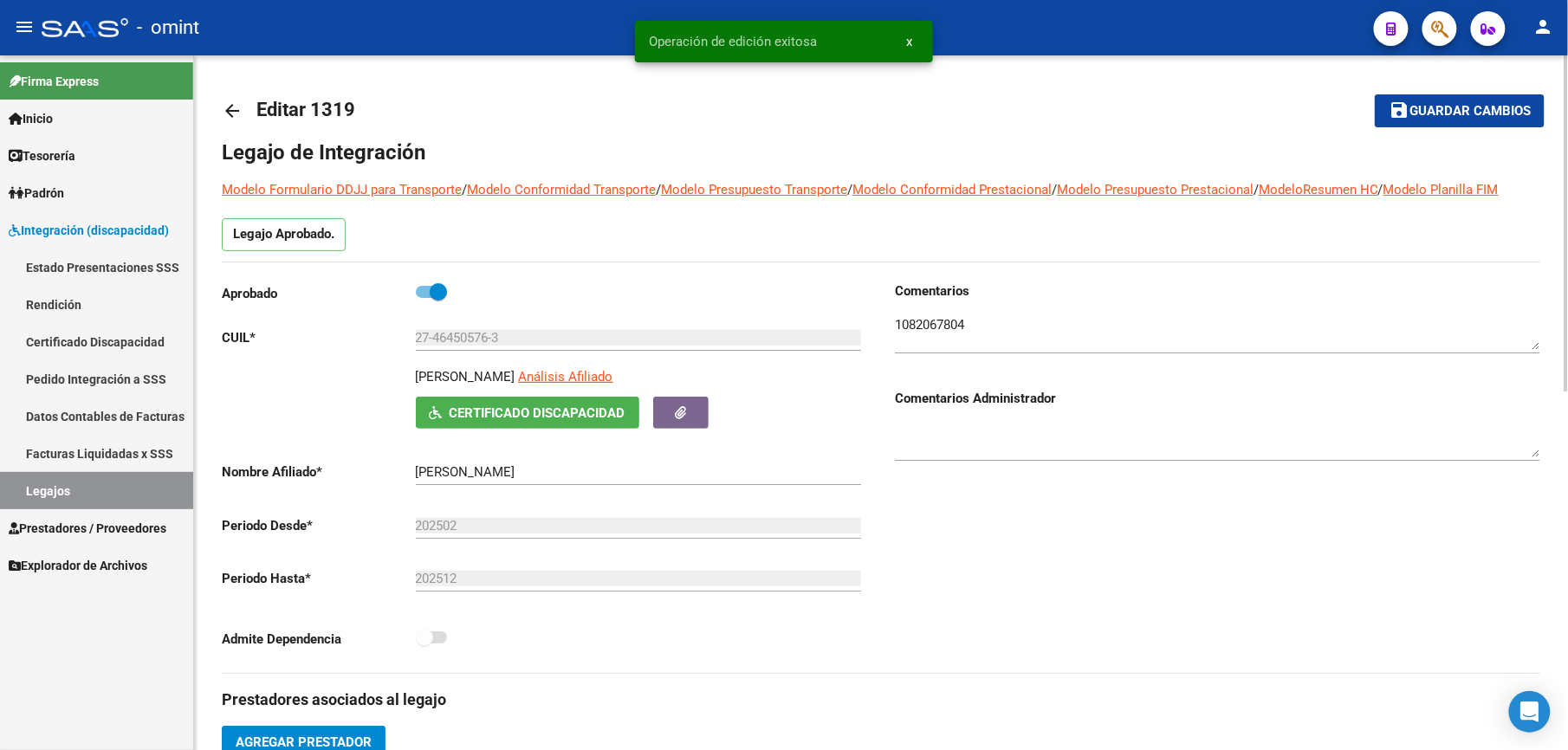
click at [1471, 108] on span "Guardar cambios" at bounding box center [1471, 112] width 122 height 15
